Goal: Register for event/course

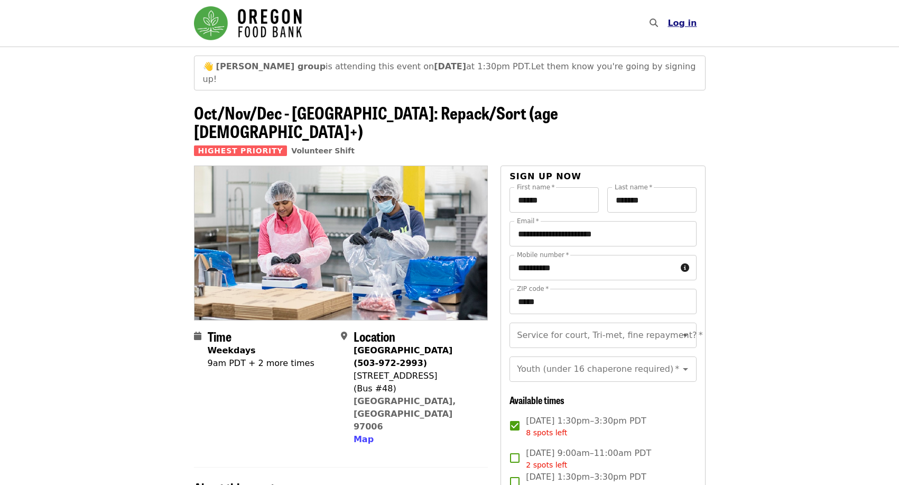
click at [683, 24] on span "Log in" at bounding box center [681, 23] width 29 height 10
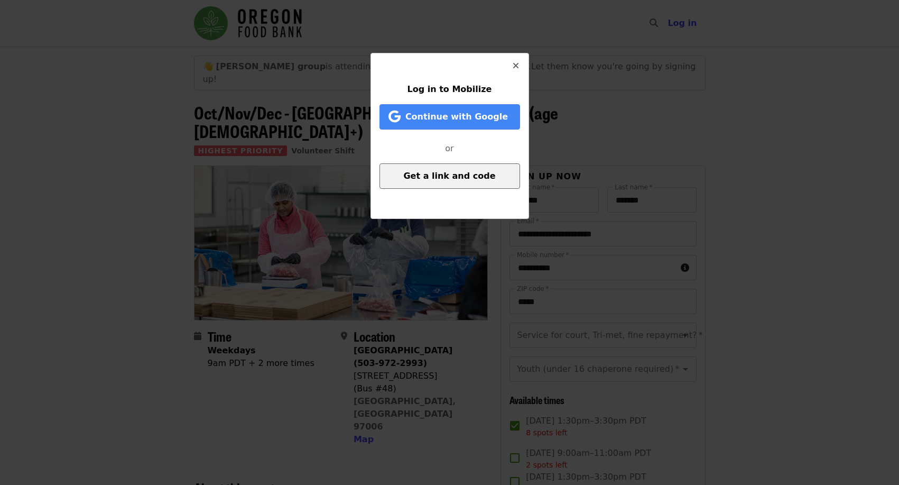
click at [441, 181] on button "Get a link and code" at bounding box center [449, 175] width 141 height 25
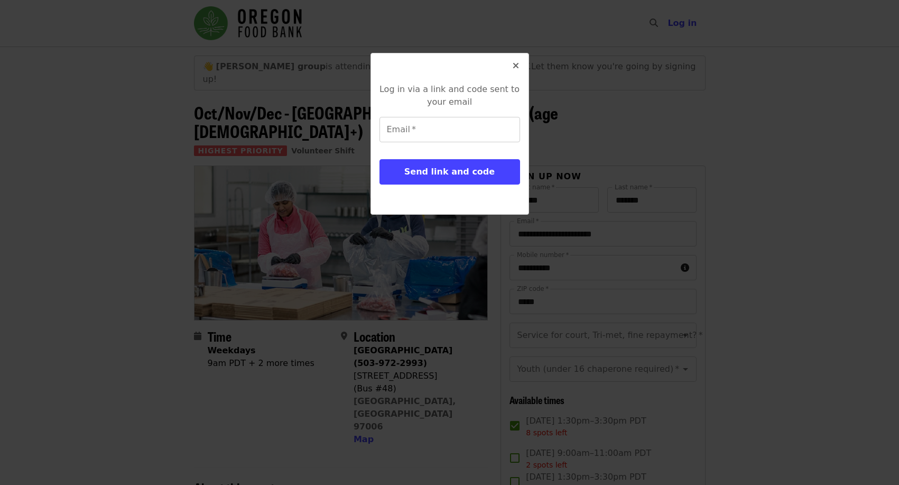
click at [515, 69] on icon "times icon" at bounding box center [516, 66] width 6 height 10
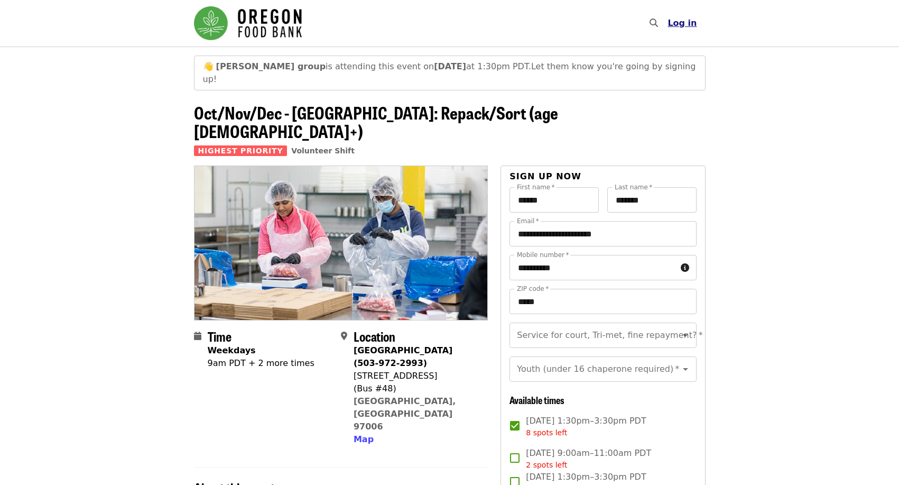
click at [691, 24] on span "Log in" at bounding box center [681, 23] width 29 height 10
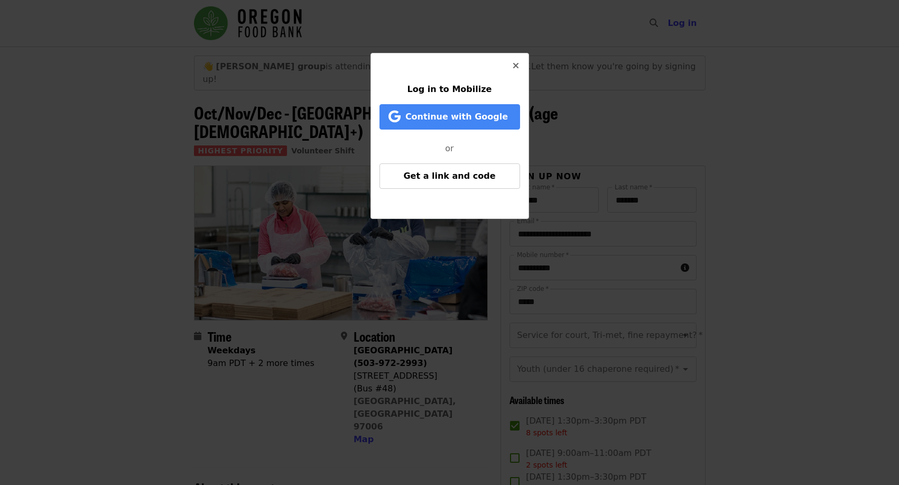
click at [465, 90] on span "Log in to Mobilize" at bounding box center [449, 89] width 85 height 10
click at [471, 120] on span "Continue with Google" at bounding box center [456, 116] width 103 height 10
click at [458, 179] on span "Get a link and code" at bounding box center [449, 176] width 92 height 10
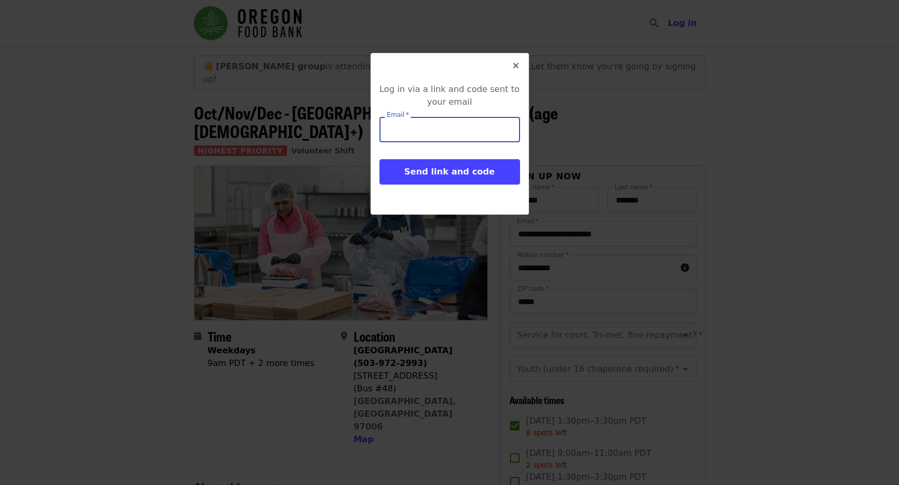
click at [424, 129] on input "Email   *" at bounding box center [449, 129] width 141 height 25
type input "**********"
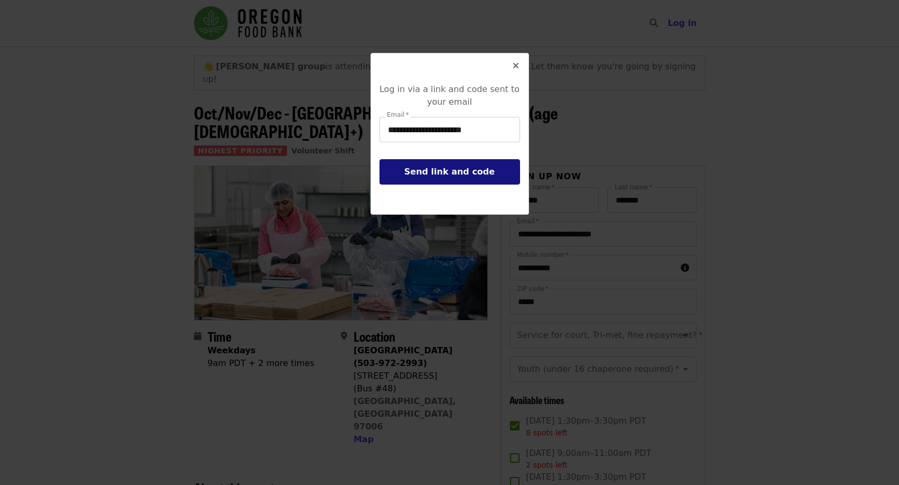
click at [434, 173] on span "Send link and code" at bounding box center [449, 171] width 90 height 10
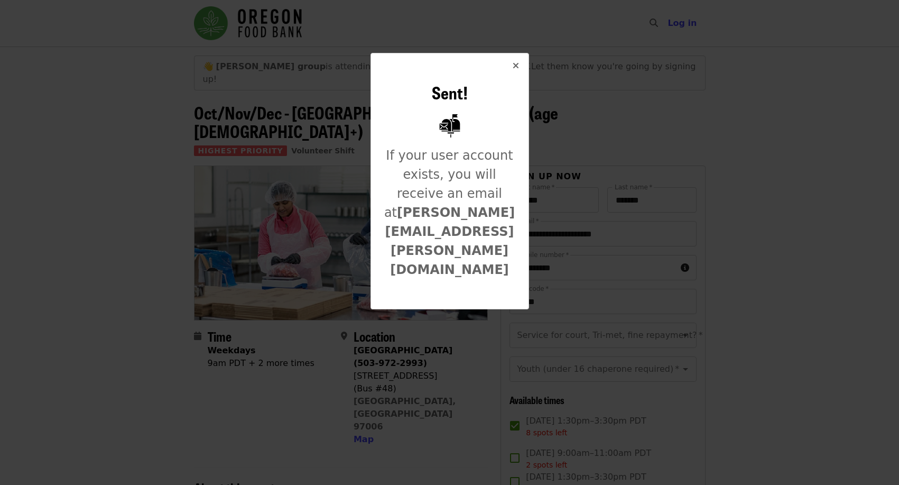
click at [516, 66] on icon "times icon" at bounding box center [516, 66] width 6 height 10
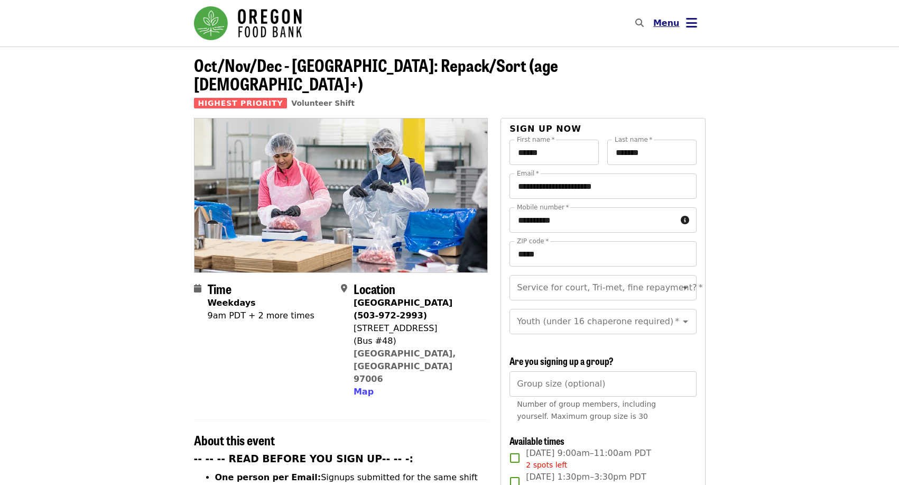
click at [690, 23] on icon "bars icon" at bounding box center [691, 22] width 11 height 15
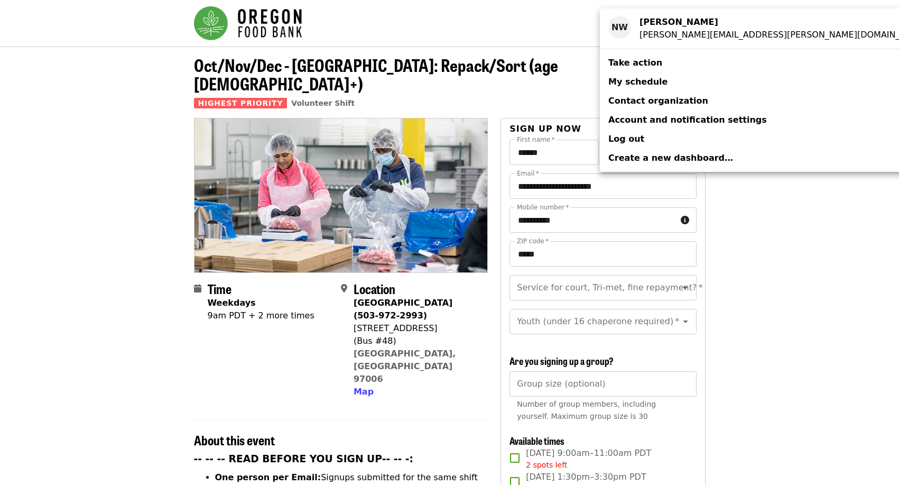
click at [653, 80] on span "My schedule" at bounding box center [637, 82] width 59 height 10
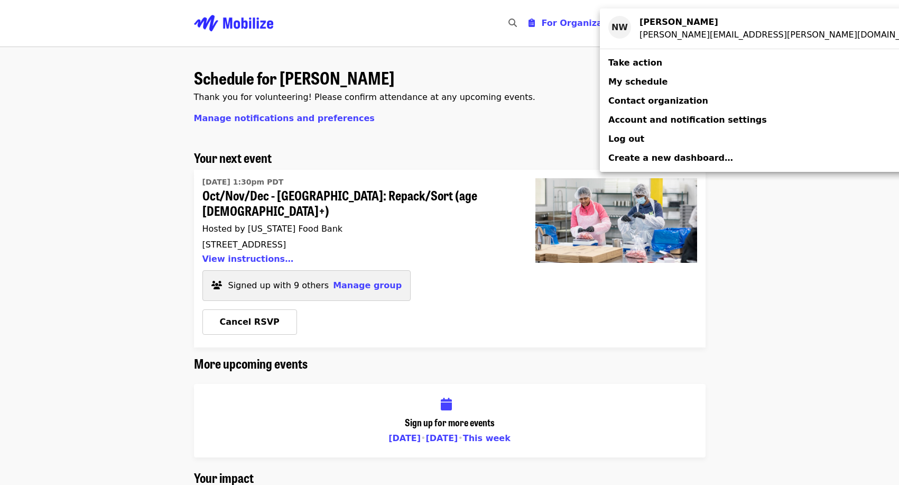
click at [351, 270] on div "Account menu" at bounding box center [449, 242] width 899 height 485
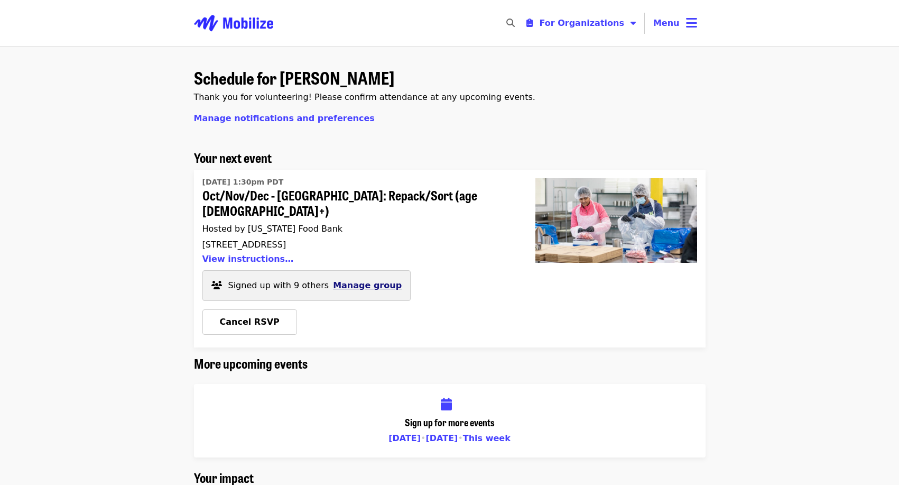
click at [348, 280] on span "Manage group" at bounding box center [367, 285] width 69 height 10
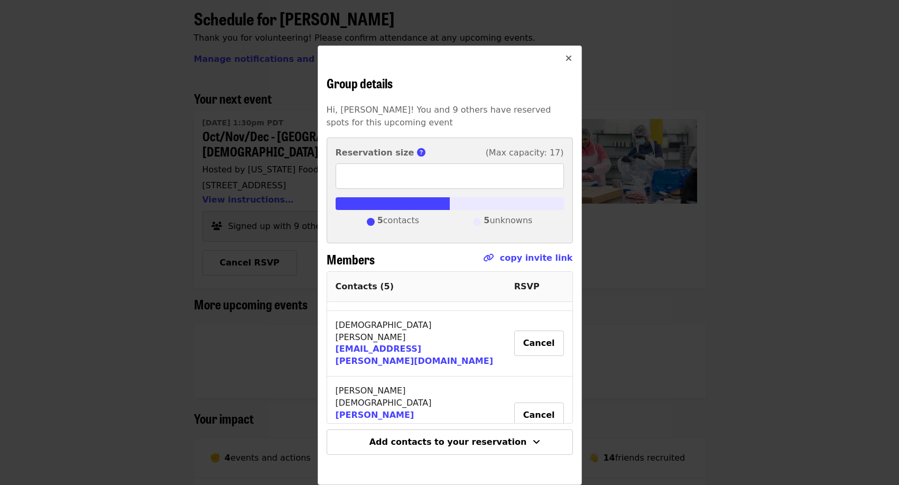
scroll to position [127, 0]
